Goal: Task Accomplishment & Management: Manage account settings

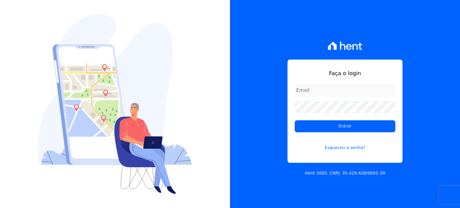
type input "[PERSON_NAME][EMAIL_ADDRESS][DOMAIN_NAME]"
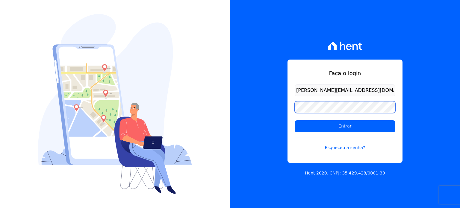
click at [268, 106] on div "Faça o login [PERSON_NAME][EMAIL_ADDRESS][DOMAIN_NAME] Entrar Esqueceu a senha?…" at bounding box center [345, 104] width 230 height 208
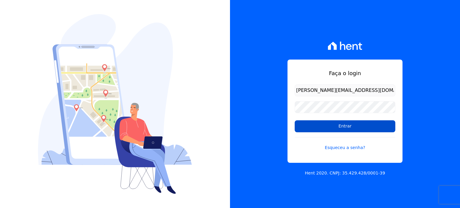
click at [309, 128] on input "Entrar" at bounding box center [345, 126] width 101 height 12
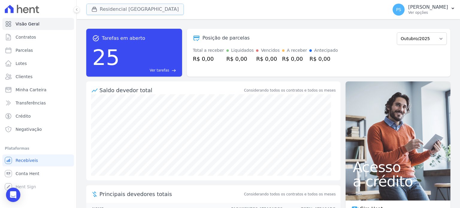
click at [117, 10] on button "Residencial Villa Sardenha" at bounding box center [135, 9] width 98 height 11
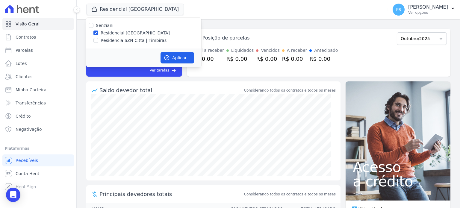
click at [112, 41] on label "Residencia SZN Citta | Timbiras" at bounding box center [134, 40] width 66 height 6
click at [98, 41] on input "Residencia SZN Citta | Timbiras" at bounding box center [95, 40] width 5 height 5
checkbox input "true"
click at [114, 33] on label "Residencial Villa Sardenha" at bounding box center [135, 33] width 69 height 6
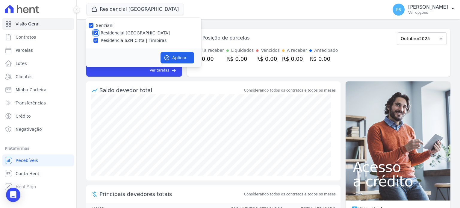
click at [98, 33] on input "Residencial Villa Sardenha" at bounding box center [95, 33] width 5 height 5
checkbox input "false"
click at [175, 56] on button "Aplicar" at bounding box center [177, 57] width 34 height 11
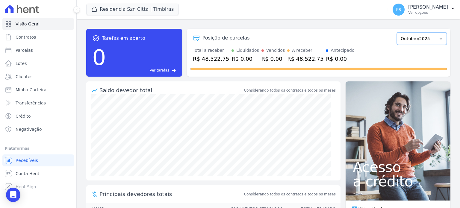
click at [428, 41] on select "Junho/2025 Julho/2025 Agosto/2025 Setembro/2025 Outubro/2025 Novembro/2025 Deze…" at bounding box center [422, 38] width 50 height 13
click at [352, 41] on div "Posição de parcelas" at bounding box center [292, 37] width 204 height 7
click at [451, 8] on icon "button" at bounding box center [452, 8] width 5 height 5
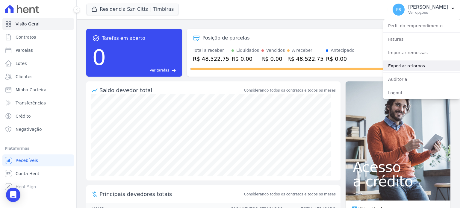
click at [400, 66] on link "Exportar retornos" at bounding box center [421, 65] width 77 height 11
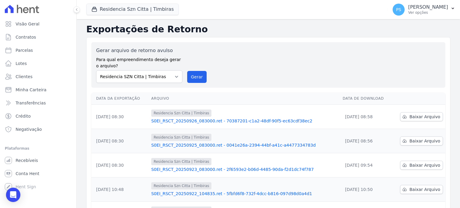
scroll to position [30, 0]
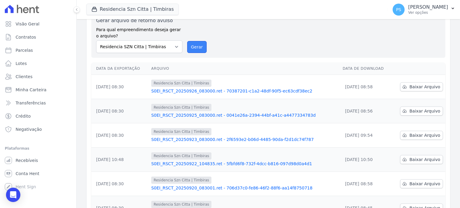
click at [196, 47] on button "Gerar" at bounding box center [197, 47] width 20 height 12
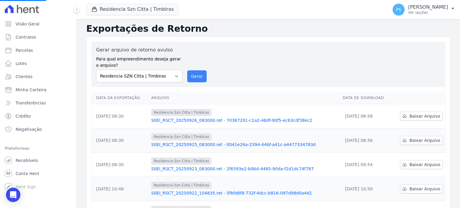
scroll to position [0, 0]
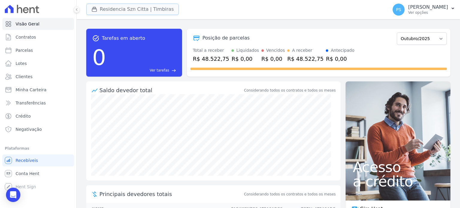
click at [102, 8] on button "Residencia Szn Citta | Timbiras" at bounding box center [132, 9] width 93 height 11
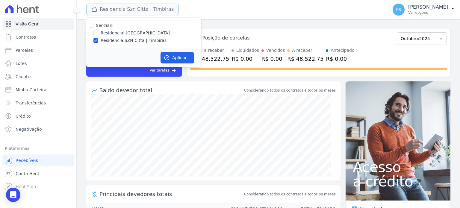
click at [102, 8] on button "Residencia Szn Citta | Timbiras" at bounding box center [132, 9] width 93 height 11
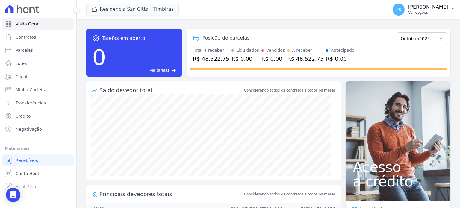
click at [449, 7] on button "PS Paula Silva Ver opções" at bounding box center [424, 9] width 72 height 17
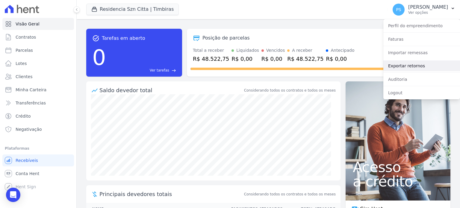
click at [412, 66] on link "Exportar retornos" at bounding box center [421, 65] width 77 height 11
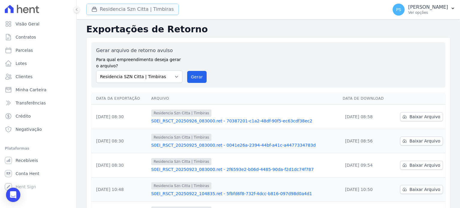
click at [93, 10] on icon "button" at bounding box center [94, 9] width 6 height 6
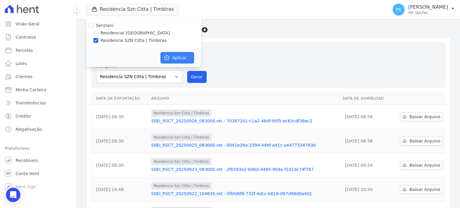
click at [185, 58] on button "Aplicar" at bounding box center [177, 57] width 34 height 11
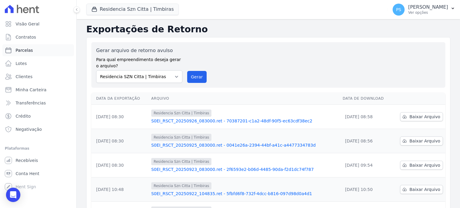
click at [27, 52] on span "Parcelas" at bounding box center [24, 50] width 17 height 6
select select
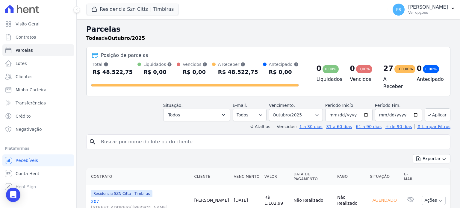
click at [180, 144] on input "search" at bounding box center [272, 142] width 350 height 12
type input "jose lopes neto"
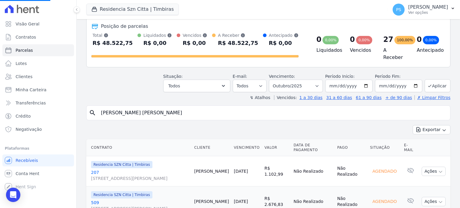
scroll to position [30, 0]
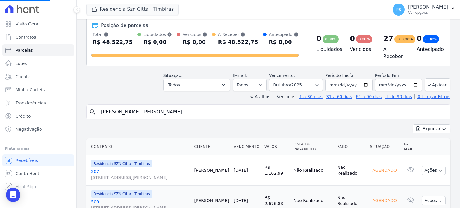
select select
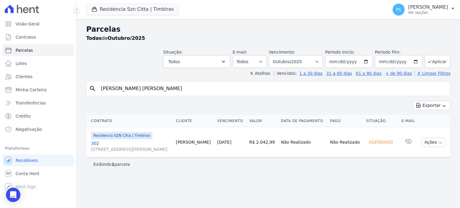
drag, startPoint x: 147, startPoint y: 90, endPoint x: 77, endPoint y: 88, distance: 70.1
click at [77, 88] on div "Parcelas Todas de Outubro/2025 Situação: Agendado Em Aberto Pago Processando Ca…" at bounding box center [268, 113] width 383 height 189
type input "ricardo t"
select select
